Goal: Information Seeking & Learning: Learn about a topic

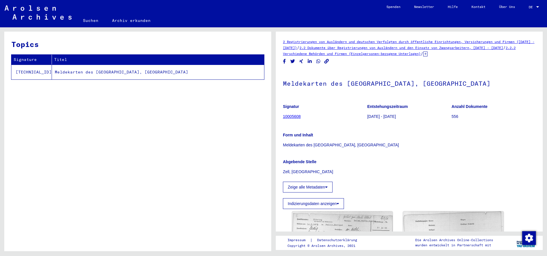
scroll to position [143, 0]
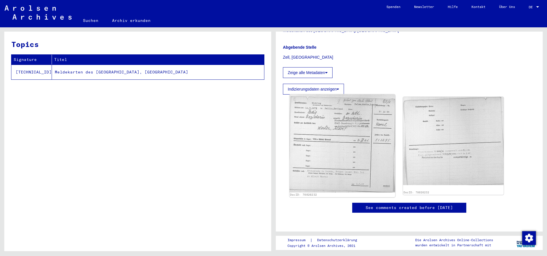
click at [369, 110] on img at bounding box center [342, 144] width 106 height 98
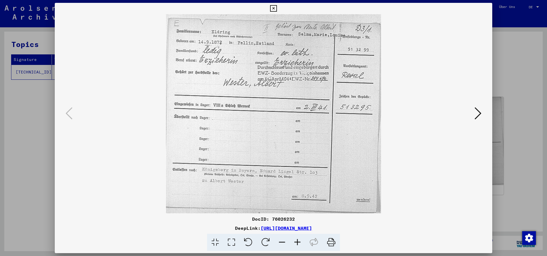
drag, startPoint x: 264, startPoint y: 112, endPoint x: 260, endPoint y: 97, distance: 15.4
click at [260, 97] on img at bounding box center [273, 113] width 399 height 199
click at [276, 8] on icon at bounding box center [273, 8] width 7 height 7
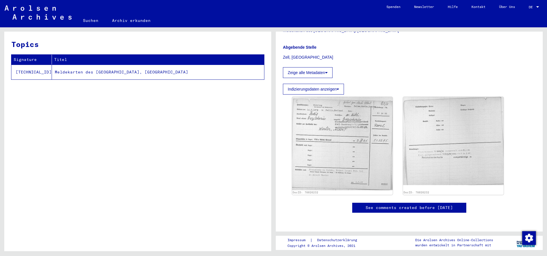
click at [87, 21] on link "Suchen" at bounding box center [90, 21] width 29 height 14
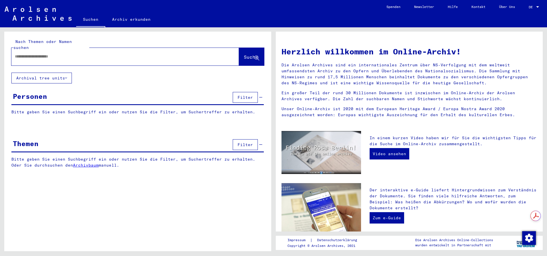
click at [84, 50] on div at bounding box center [116, 56] width 210 height 13
click at [77, 55] on div at bounding box center [116, 56] width 210 height 13
click at [78, 54] on input "text" at bounding box center [118, 57] width 207 height 6
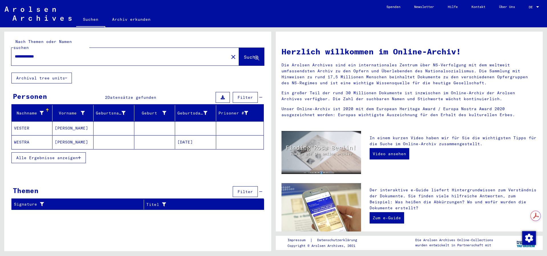
click at [66, 135] on mat-cell "[PERSON_NAME]" at bounding box center [72, 142] width 41 height 14
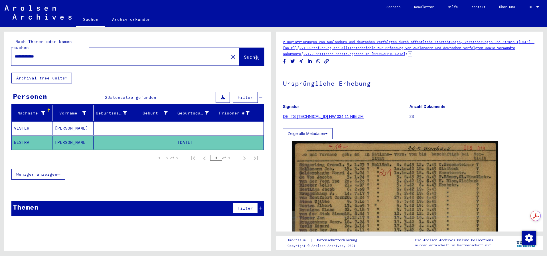
click at [65, 125] on mat-cell "[PERSON_NAME]" at bounding box center [72, 128] width 41 height 14
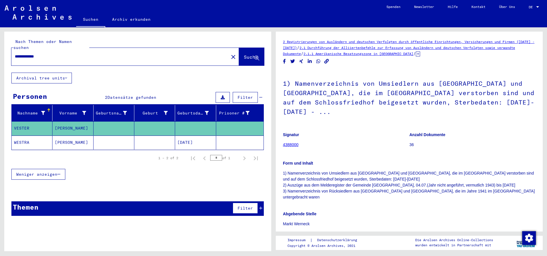
drag, startPoint x: 63, startPoint y: 51, endPoint x: 7, endPoint y: 54, distance: 56.6
click at [7, 54] on div "**********" at bounding box center [137, 52] width 267 height 41
type input "**********"
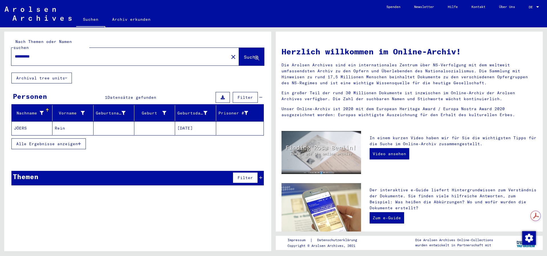
click at [70, 121] on mat-cell "Rein" at bounding box center [72, 128] width 41 height 14
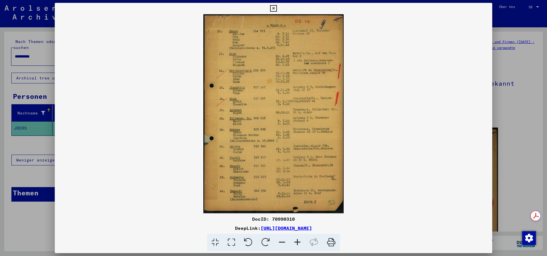
click at [299, 241] on icon at bounding box center [297, 242] width 15 height 17
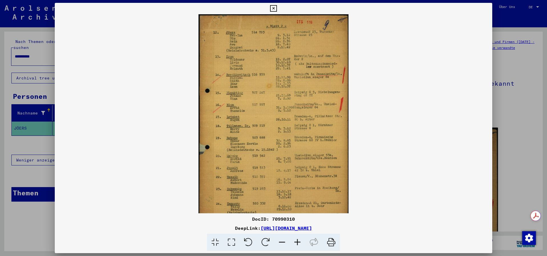
click at [299, 241] on icon at bounding box center [297, 242] width 15 height 17
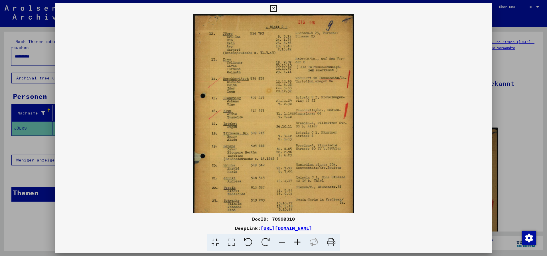
click at [299, 241] on icon at bounding box center [297, 242] width 15 height 17
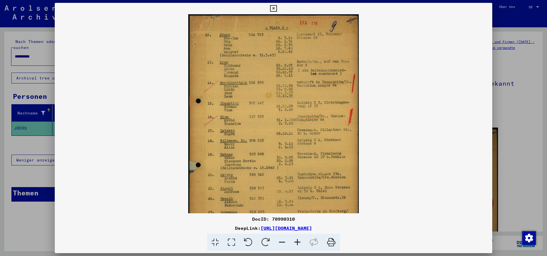
click at [299, 241] on icon at bounding box center [297, 242] width 15 height 17
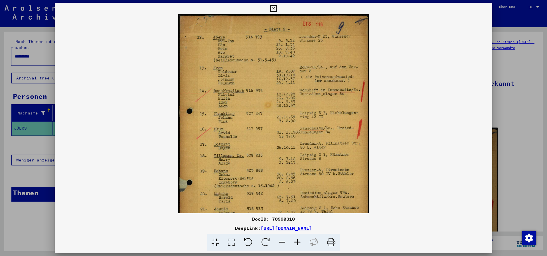
click at [299, 241] on icon at bounding box center [297, 242] width 15 height 17
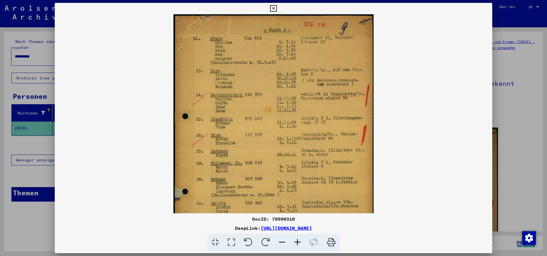
click at [299, 241] on icon at bounding box center [297, 242] width 15 height 17
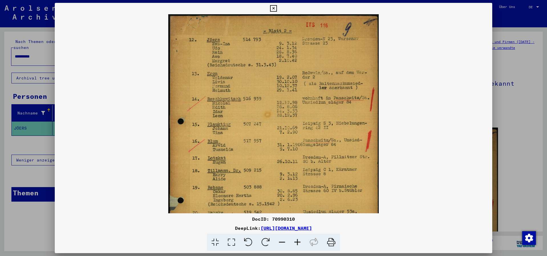
click at [299, 241] on icon at bounding box center [297, 242] width 15 height 17
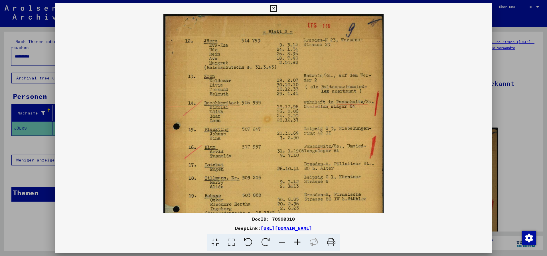
click at [299, 241] on icon at bounding box center [297, 242] width 15 height 17
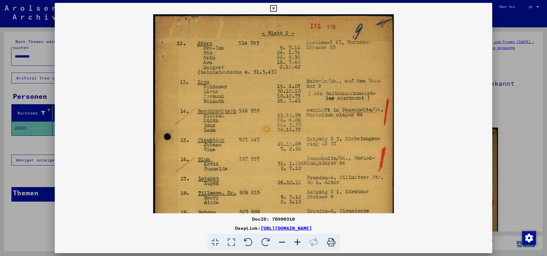
click at [299, 241] on icon at bounding box center [297, 242] width 15 height 17
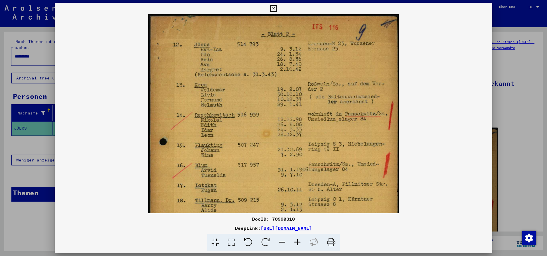
click at [299, 241] on icon at bounding box center [297, 242] width 15 height 17
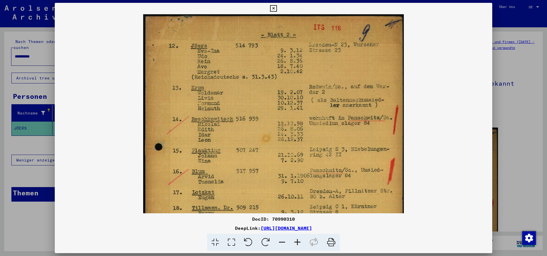
click at [299, 241] on icon at bounding box center [297, 242] width 15 height 17
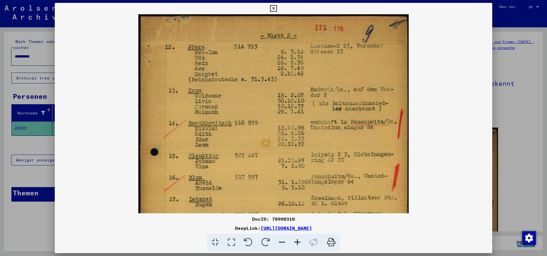
click at [299, 241] on icon at bounding box center [297, 242] width 15 height 17
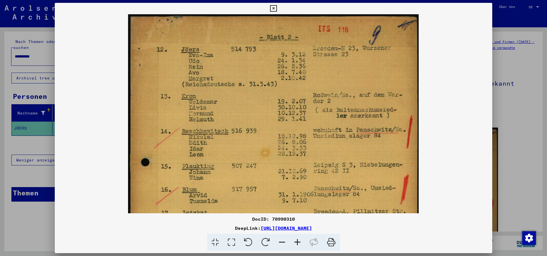
click at [299, 241] on icon at bounding box center [297, 242] width 15 height 17
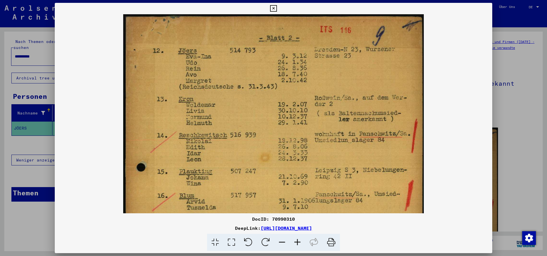
click at [299, 241] on icon at bounding box center [297, 242] width 15 height 17
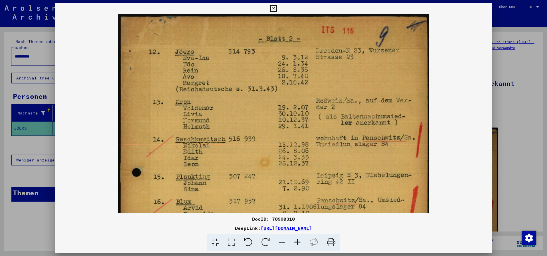
click at [299, 241] on icon at bounding box center [297, 242] width 15 height 17
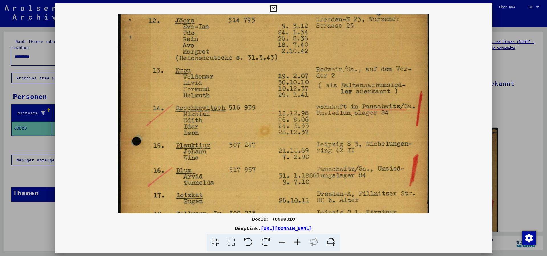
scroll to position [32, 0]
drag, startPoint x: 313, startPoint y: 158, endPoint x: 317, endPoint y: 126, distance: 31.9
click at [317, 126] on img at bounding box center [273, 204] width 311 height 442
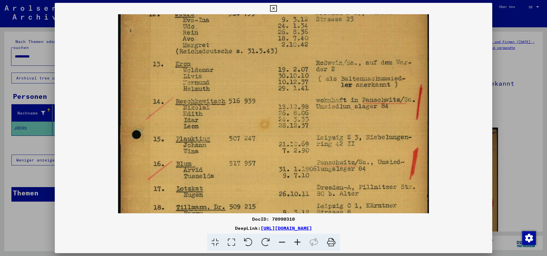
scroll to position [38, 0]
drag, startPoint x: 315, startPoint y: 150, endPoint x: 315, endPoint y: 143, distance: 6.6
click at [315, 143] on img at bounding box center [273, 197] width 311 height 442
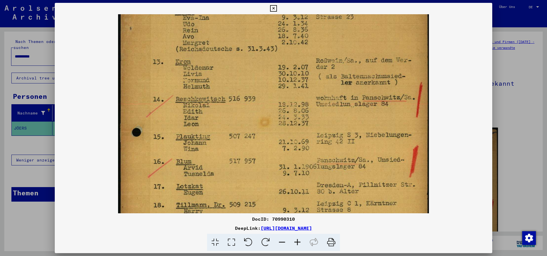
scroll to position [43, 0]
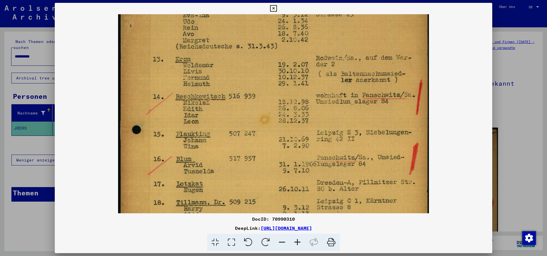
drag, startPoint x: 320, startPoint y: 146, endPoint x: 320, endPoint y: 141, distance: 4.6
click at [320, 141] on img at bounding box center [273, 192] width 311 height 442
click at [273, 7] on icon at bounding box center [273, 8] width 7 height 7
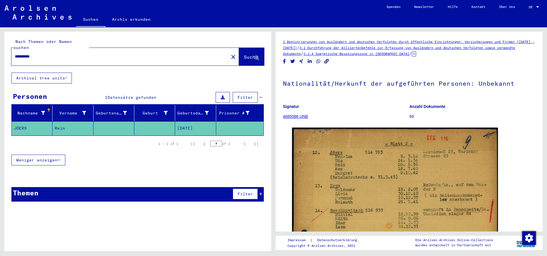
click at [416, 53] on icon at bounding box center [414, 54] width 4 height 5
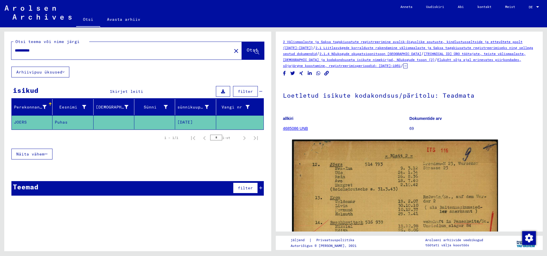
click at [372, 53] on font "2.1.4 Nõukogude okupatsioonitsoon [GEOGRAPHIC_DATA]" at bounding box center [370, 54] width 102 height 4
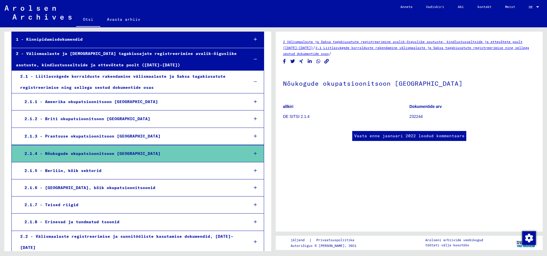
scroll to position [95, 0]
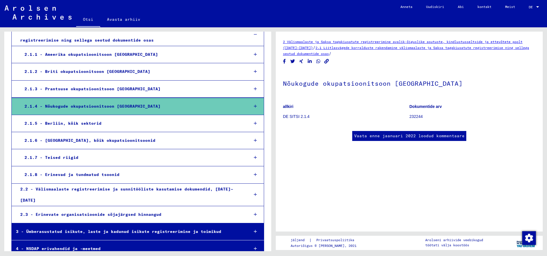
click at [254, 106] on icon at bounding box center [255, 106] width 3 height 4
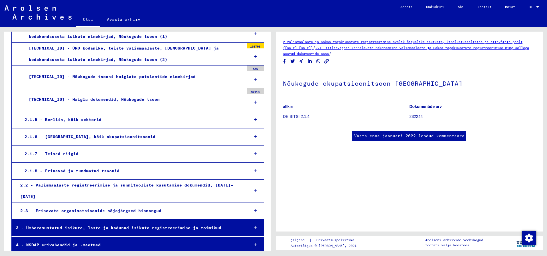
scroll to position [143, 0]
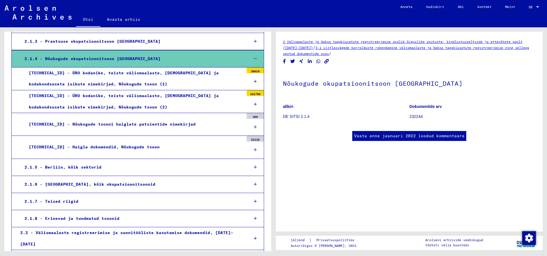
click at [254, 80] on icon at bounding box center [255, 82] width 3 height 4
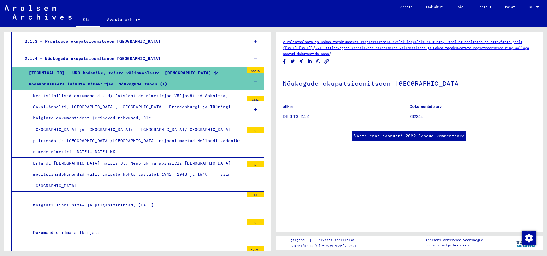
click at [254, 111] on icon at bounding box center [255, 110] width 3 height 4
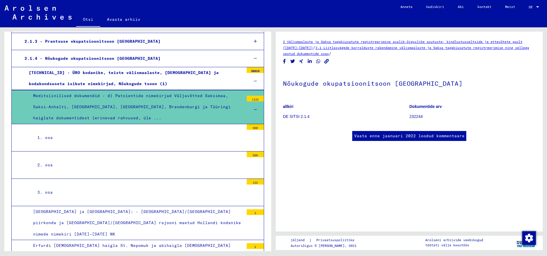
click at [200, 135] on div "1. osa" at bounding box center [138, 137] width 211 height 11
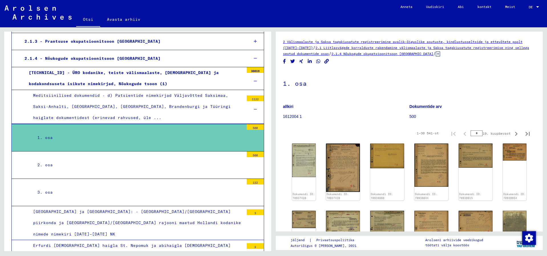
scroll to position [143, 0]
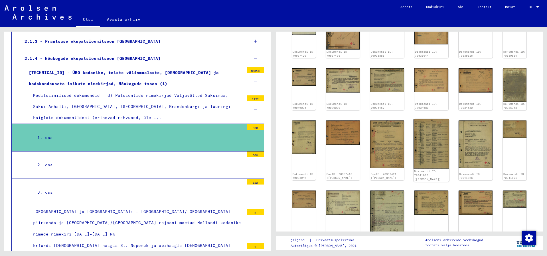
click at [425, 135] on img at bounding box center [431, 144] width 36 height 50
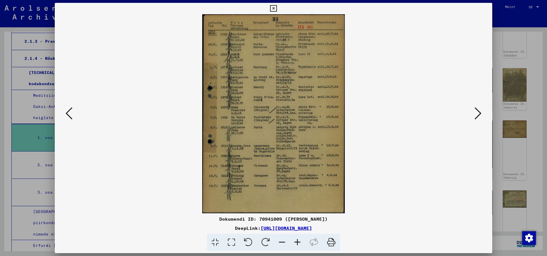
click at [297, 242] on icon at bounding box center [297, 242] width 15 height 17
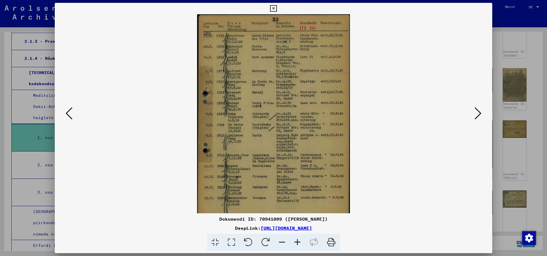
click at [297, 242] on icon at bounding box center [297, 242] width 15 height 17
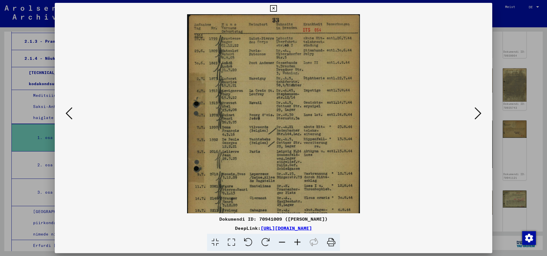
click at [297, 242] on icon at bounding box center [297, 242] width 15 height 17
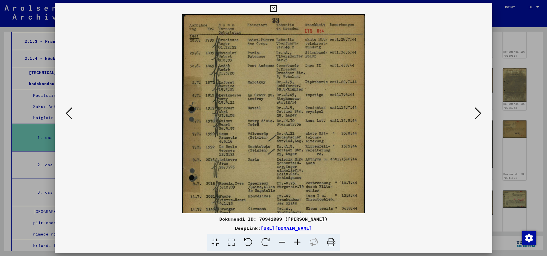
click at [297, 242] on icon at bounding box center [297, 242] width 15 height 17
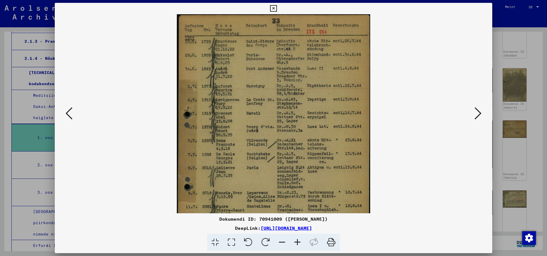
click at [297, 242] on icon at bounding box center [297, 242] width 15 height 17
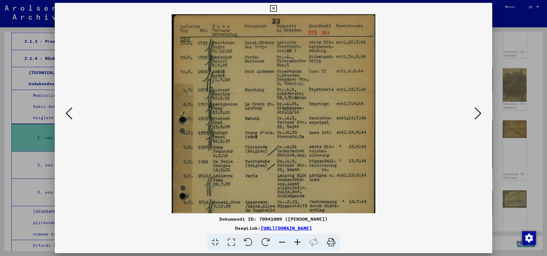
click at [297, 242] on icon at bounding box center [297, 242] width 15 height 17
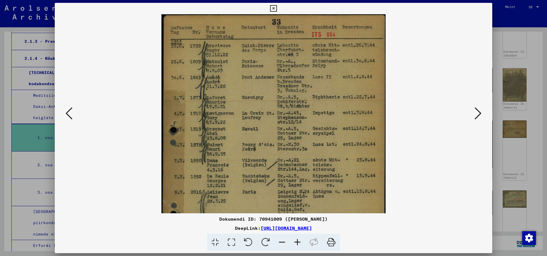
click at [297, 242] on icon at bounding box center [297, 242] width 15 height 17
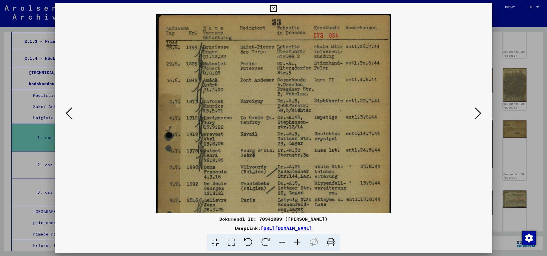
click at [297, 242] on icon at bounding box center [297, 242] width 15 height 17
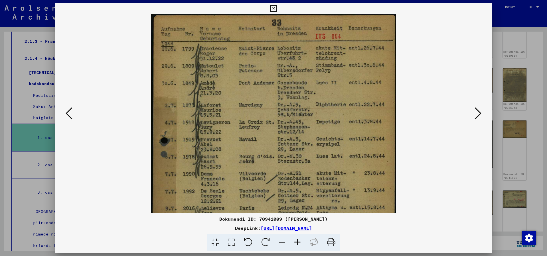
click at [297, 242] on icon at bounding box center [297, 242] width 15 height 17
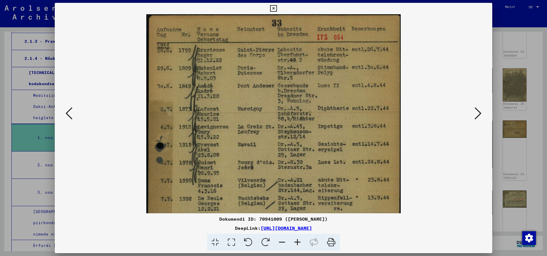
click at [297, 242] on icon at bounding box center [297, 242] width 15 height 17
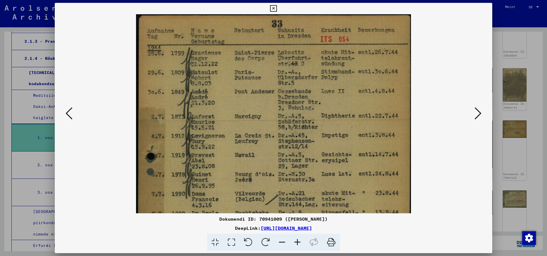
click at [297, 242] on icon at bounding box center [297, 242] width 15 height 17
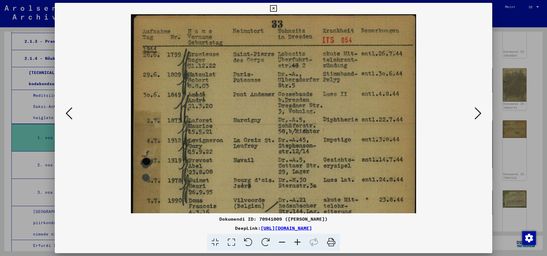
click at [297, 242] on icon at bounding box center [297, 242] width 15 height 17
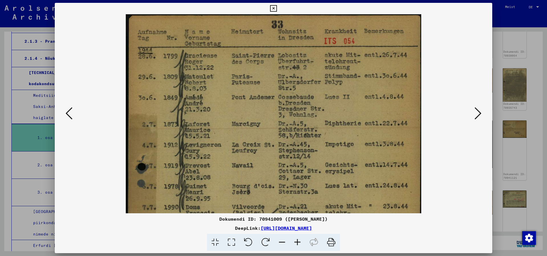
click at [297, 242] on icon at bounding box center [297, 242] width 15 height 17
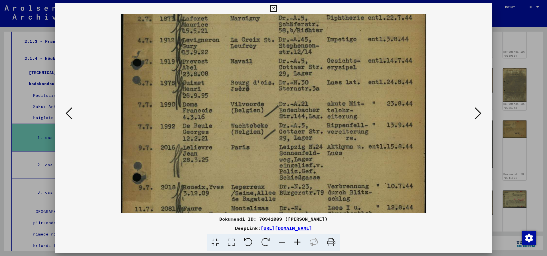
drag, startPoint x: 281, startPoint y: 180, endPoint x: 294, endPoint y: 69, distance: 111.7
click at [294, 70] on img at bounding box center [274, 118] width 306 height 427
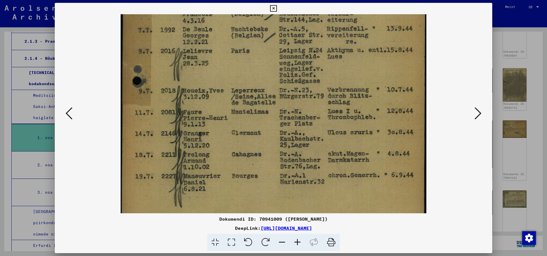
drag, startPoint x: 287, startPoint y: 168, endPoint x: 289, endPoint y: 74, distance: 93.8
click at [289, 74] on img at bounding box center [274, 21] width 306 height 427
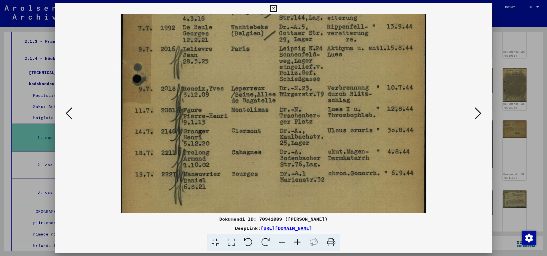
click at [478, 111] on icon at bounding box center [478, 114] width 7 height 14
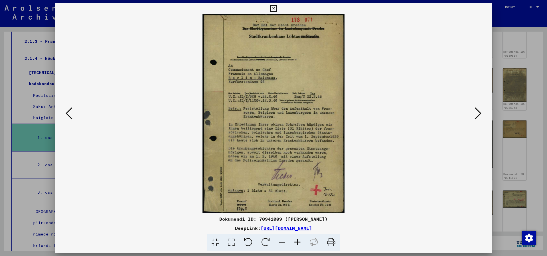
scroll to position [0, 0]
click at [477, 116] on icon at bounding box center [478, 114] width 7 height 14
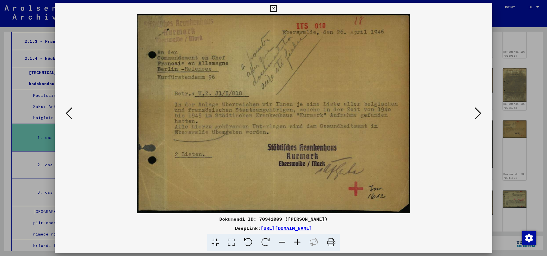
click at [477, 116] on icon at bounding box center [478, 114] width 7 height 14
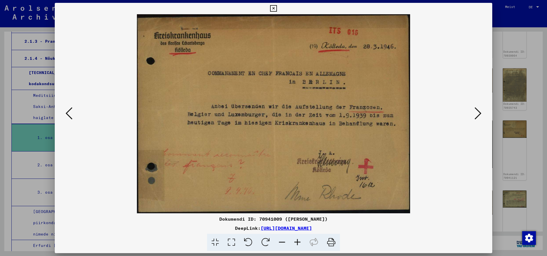
click at [477, 116] on icon at bounding box center [478, 114] width 7 height 14
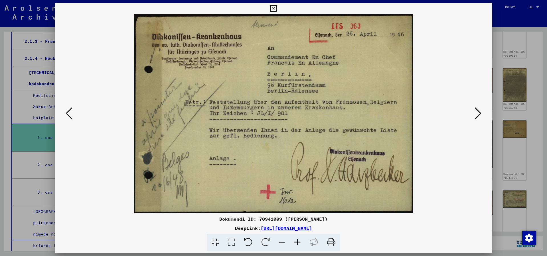
click at [477, 116] on icon at bounding box center [478, 114] width 7 height 14
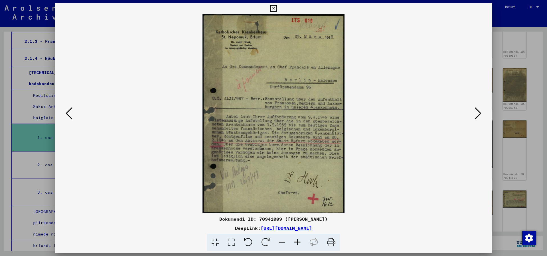
click at [477, 116] on icon at bounding box center [478, 114] width 7 height 14
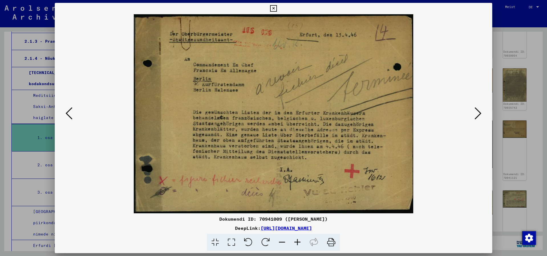
click at [477, 116] on icon at bounding box center [478, 114] width 7 height 14
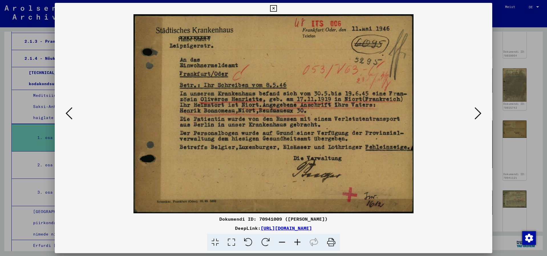
click at [273, 8] on icon at bounding box center [273, 8] width 7 height 7
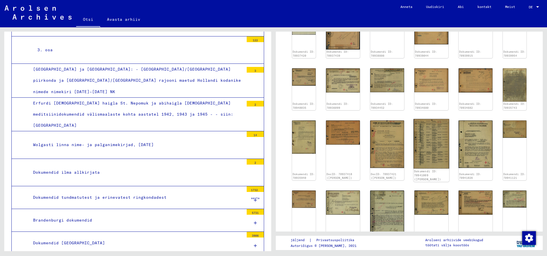
scroll to position [333, 0]
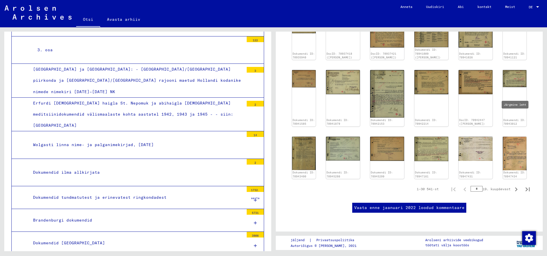
click at [512, 186] on icon "Järgmine leht" at bounding box center [516, 190] width 8 height 8
type input "*"
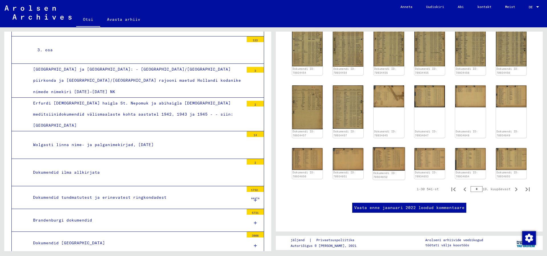
click at [382, 147] on img at bounding box center [389, 158] width 32 height 23
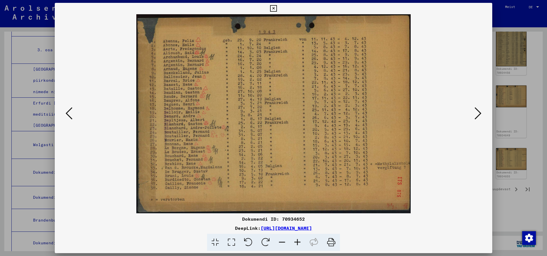
click at [477, 112] on icon at bounding box center [478, 114] width 7 height 14
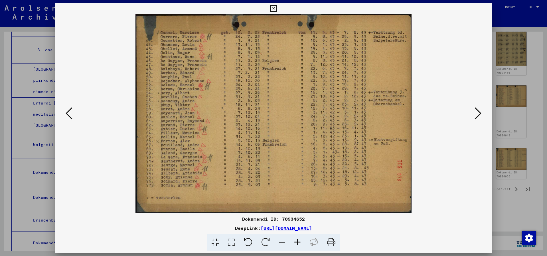
click at [477, 112] on icon at bounding box center [478, 114] width 7 height 14
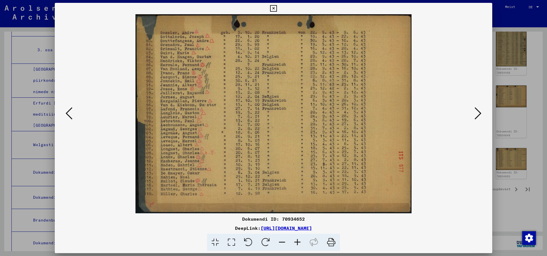
click at [477, 112] on icon at bounding box center [478, 114] width 7 height 14
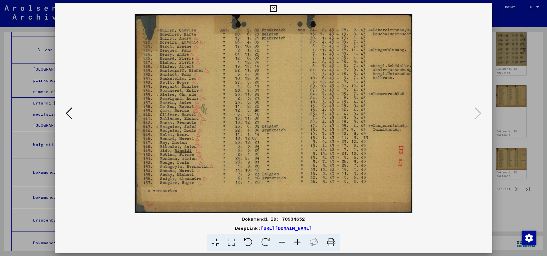
click at [272, 8] on icon at bounding box center [273, 8] width 7 height 7
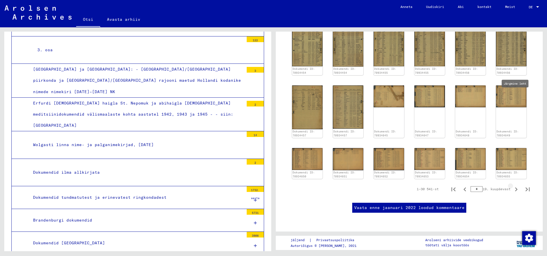
click at [514, 186] on icon "Järgmine leht" at bounding box center [516, 190] width 8 height 8
type input "*"
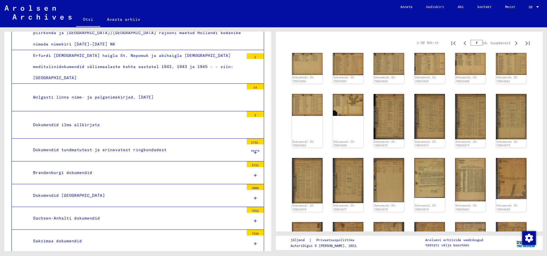
scroll to position [428, 0]
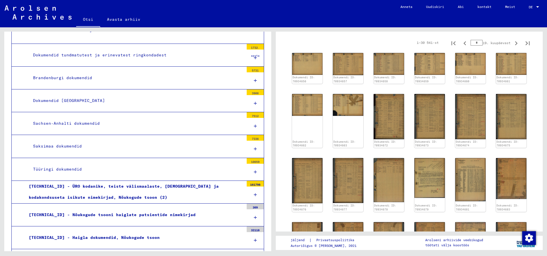
click at [127, 95] on div "Dokumendid [GEOGRAPHIC_DATA]" at bounding box center [136, 100] width 215 height 11
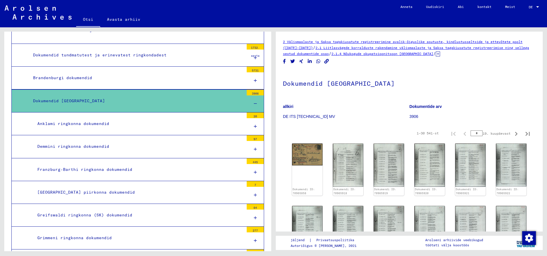
scroll to position [475, 0]
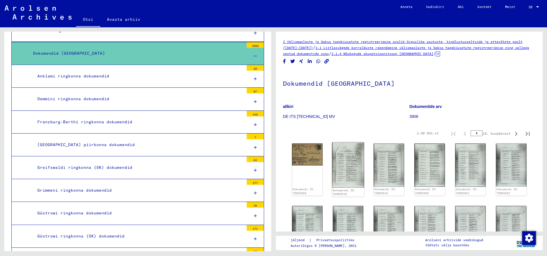
click at [346, 159] on img at bounding box center [348, 165] width 32 height 45
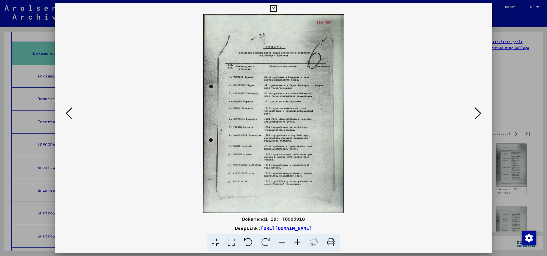
click at [296, 238] on icon at bounding box center [297, 242] width 15 height 17
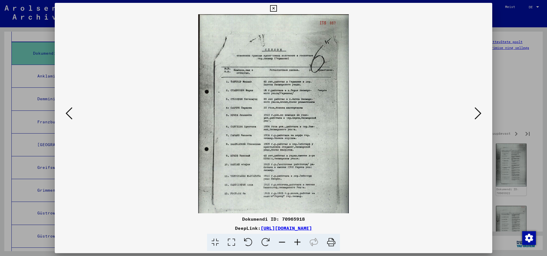
click at [296, 238] on icon at bounding box center [297, 242] width 15 height 17
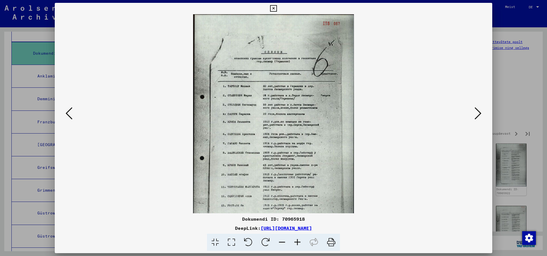
click at [296, 238] on icon at bounding box center [297, 242] width 15 height 17
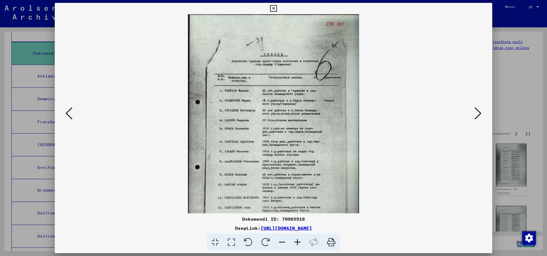
click at [296, 238] on icon at bounding box center [297, 242] width 15 height 17
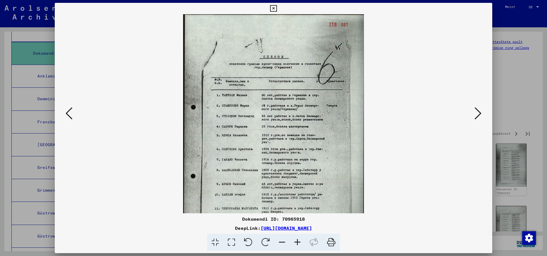
click at [296, 238] on icon at bounding box center [297, 242] width 15 height 17
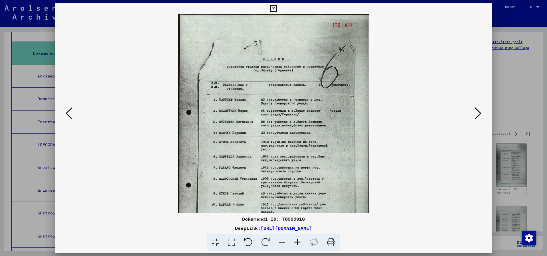
click at [296, 238] on icon at bounding box center [297, 242] width 15 height 17
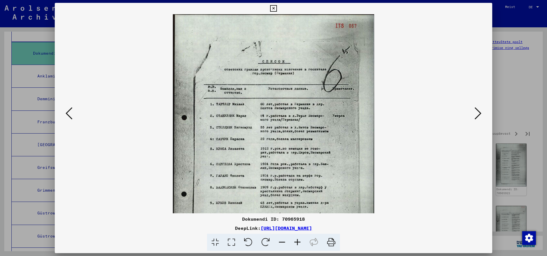
click at [296, 238] on icon at bounding box center [297, 242] width 15 height 17
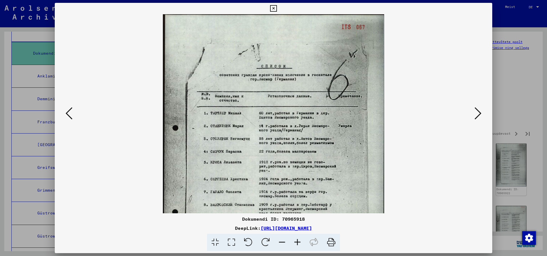
click at [296, 238] on icon at bounding box center [297, 242] width 15 height 17
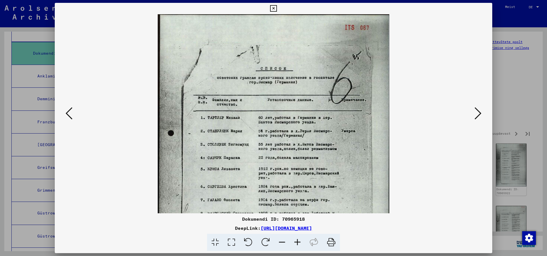
click at [296, 238] on icon at bounding box center [297, 242] width 15 height 17
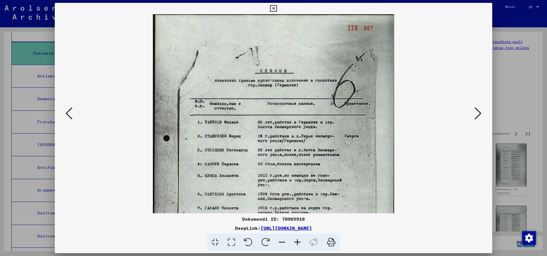
click at [296, 238] on icon at bounding box center [297, 242] width 15 height 17
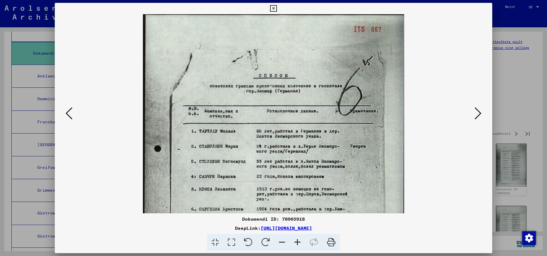
click at [296, 238] on icon at bounding box center [297, 242] width 15 height 17
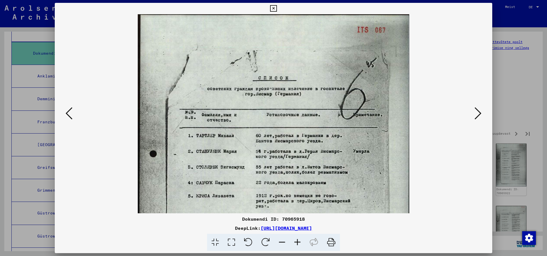
click at [296, 238] on icon at bounding box center [297, 242] width 15 height 17
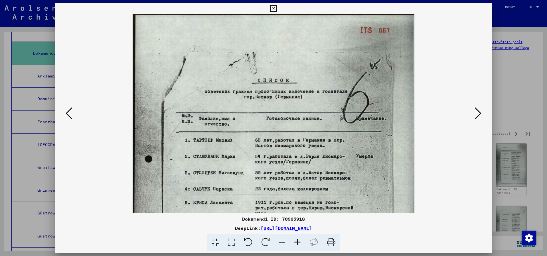
click at [296, 238] on icon at bounding box center [297, 242] width 15 height 17
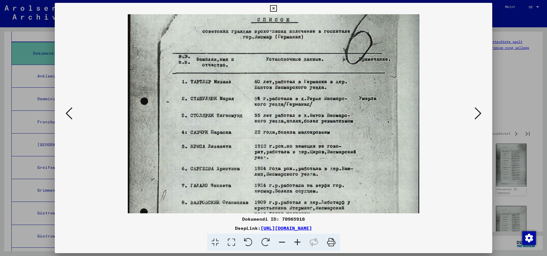
scroll to position [63, 0]
drag, startPoint x: 294, startPoint y: 173, endPoint x: 301, endPoint y: 117, distance: 56.5
click at [301, 117] on img at bounding box center [274, 157] width 292 height 413
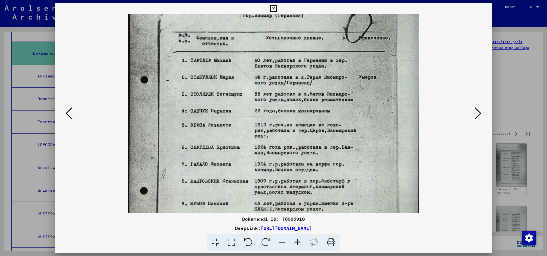
scroll to position [86, 0]
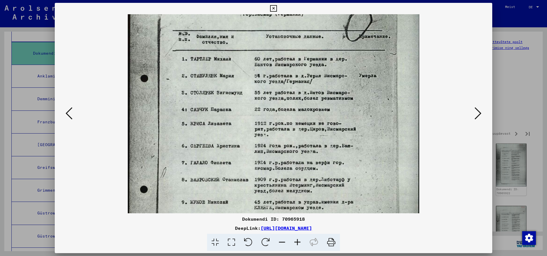
drag, startPoint x: 303, startPoint y: 142, endPoint x: 303, endPoint y: 120, distance: 22.5
click at [303, 120] on img at bounding box center [274, 134] width 292 height 413
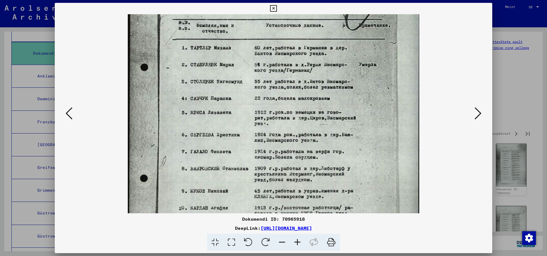
scroll to position [99, 0]
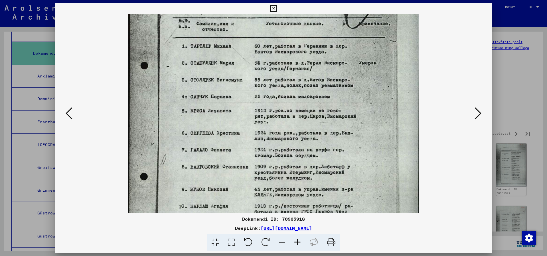
drag, startPoint x: 299, startPoint y: 157, endPoint x: 298, endPoint y: 144, distance: 12.8
click at [298, 144] on img at bounding box center [274, 122] width 292 height 413
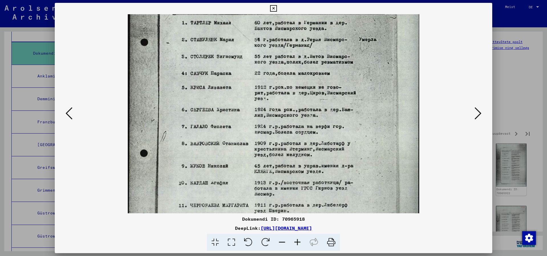
scroll to position [125, 0]
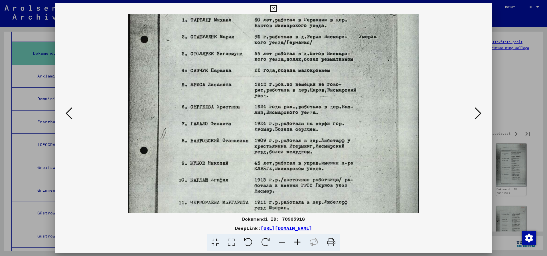
drag, startPoint x: 293, startPoint y: 156, endPoint x: 296, endPoint y: 130, distance: 26.4
click at [296, 130] on img at bounding box center [274, 95] width 292 height 413
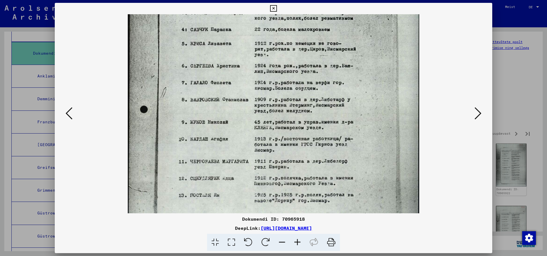
drag, startPoint x: 300, startPoint y: 164, endPoint x: 308, endPoint y: 123, distance: 41.9
click at [308, 123] on img at bounding box center [274, 54] width 292 height 413
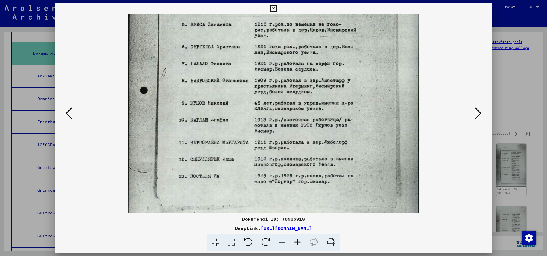
drag, startPoint x: 305, startPoint y: 156, endPoint x: 306, endPoint y: 136, distance: 19.4
click at [306, 136] on img at bounding box center [274, 35] width 292 height 413
click at [475, 113] on icon at bounding box center [478, 114] width 7 height 14
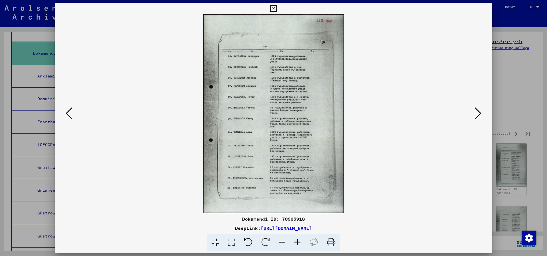
scroll to position [0, 0]
click at [295, 239] on icon at bounding box center [297, 242] width 15 height 17
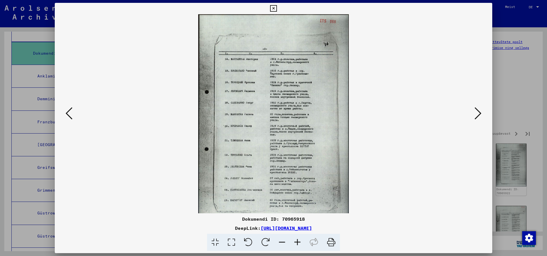
click at [295, 239] on icon at bounding box center [297, 242] width 15 height 17
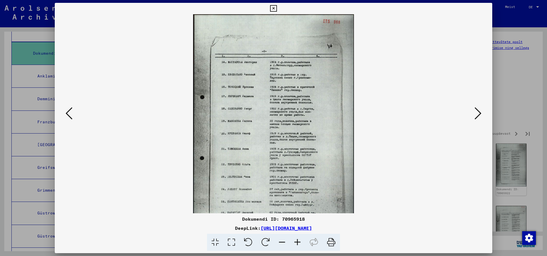
click at [295, 239] on icon at bounding box center [297, 242] width 15 height 17
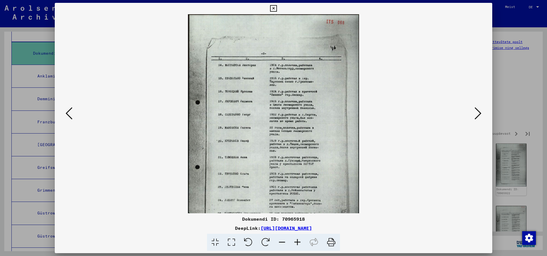
click at [295, 239] on icon at bounding box center [297, 242] width 15 height 17
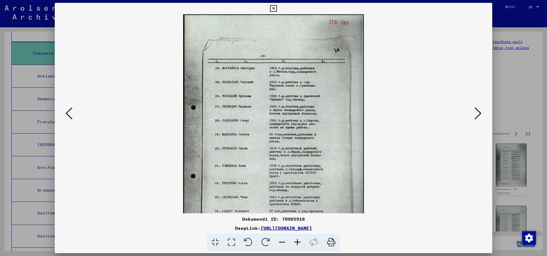
click at [295, 239] on icon at bounding box center [297, 242] width 15 height 17
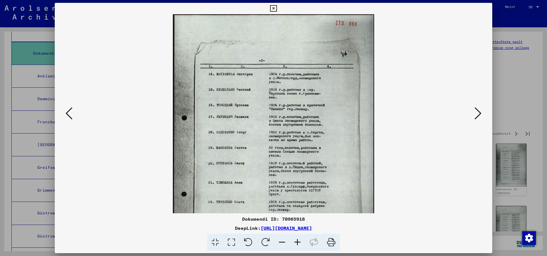
click at [295, 239] on icon at bounding box center [297, 242] width 15 height 17
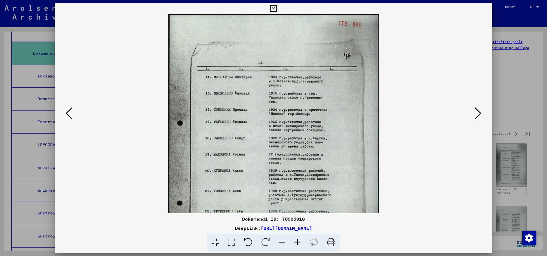
click at [295, 239] on icon at bounding box center [297, 242] width 15 height 17
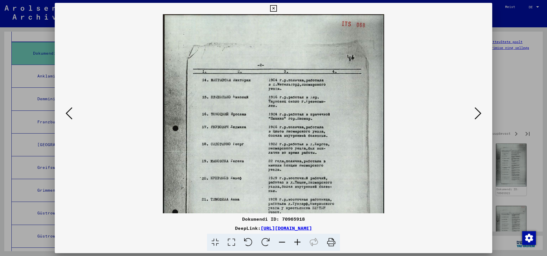
click at [295, 239] on icon at bounding box center [297, 242] width 15 height 17
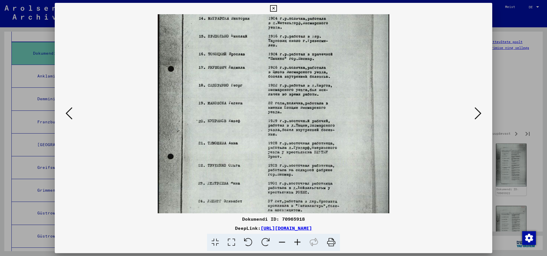
scroll to position [66, 0]
drag, startPoint x: 278, startPoint y: 187, endPoint x: 283, endPoint y: 124, distance: 63.0
click at [283, 124] on img at bounding box center [273, 113] width 231 height 328
click at [477, 112] on icon at bounding box center [478, 114] width 7 height 14
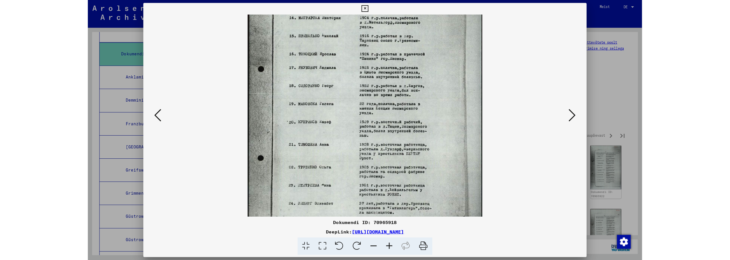
scroll to position [0, 0]
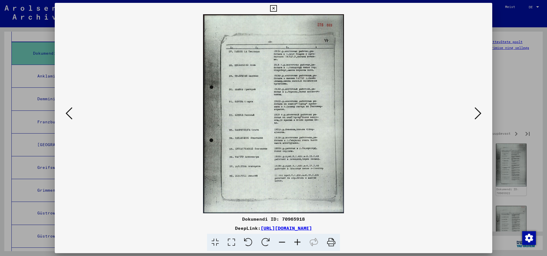
click at [477, 112] on icon at bounding box center [478, 114] width 7 height 14
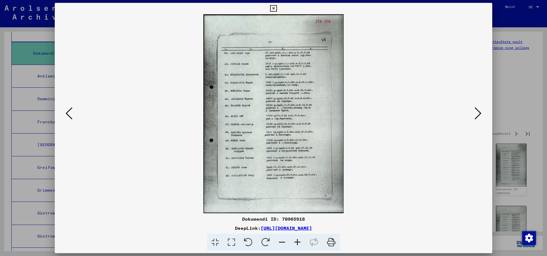
click at [477, 112] on icon at bounding box center [478, 114] width 7 height 14
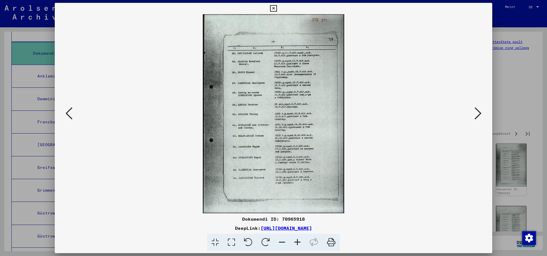
click at [477, 112] on icon at bounding box center [478, 114] width 7 height 14
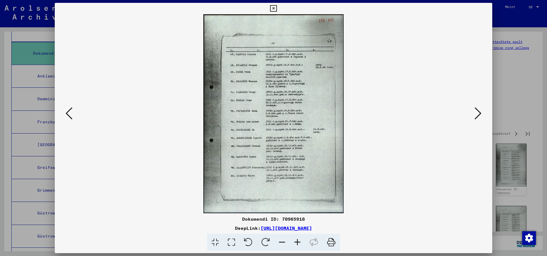
click at [477, 112] on icon at bounding box center [478, 114] width 7 height 14
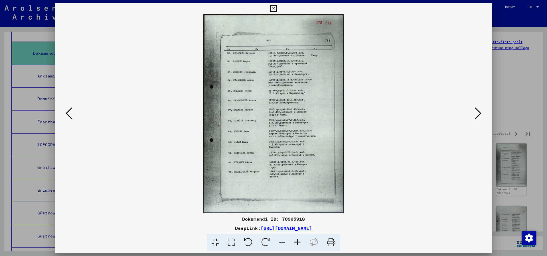
click at [477, 112] on icon at bounding box center [478, 114] width 7 height 14
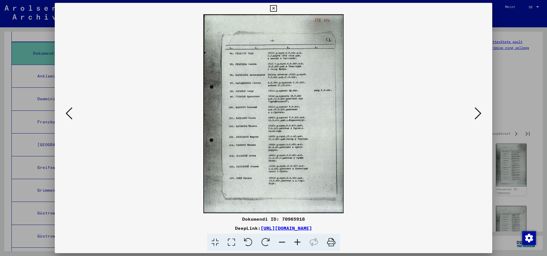
click at [477, 112] on icon at bounding box center [478, 114] width 7 height 14
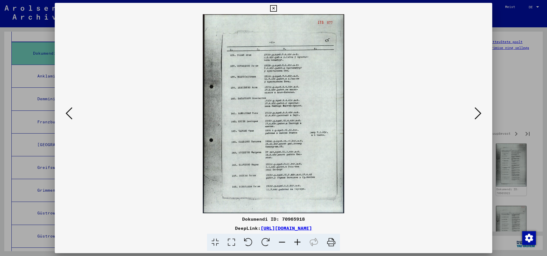
click at [273, 7] on icon at bounding box center [273, 8] width 7 height 7
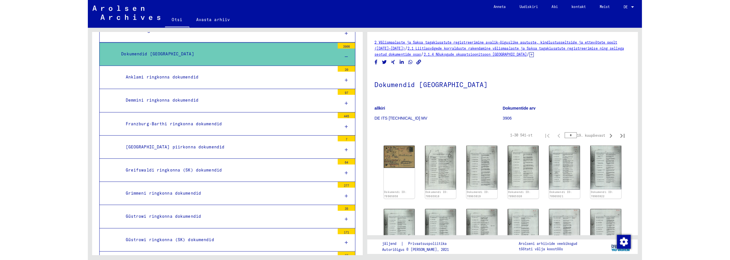
scroll to position [464, 0]
